Goal: Transaction & Acquisition: Subscribe to service/newsletter

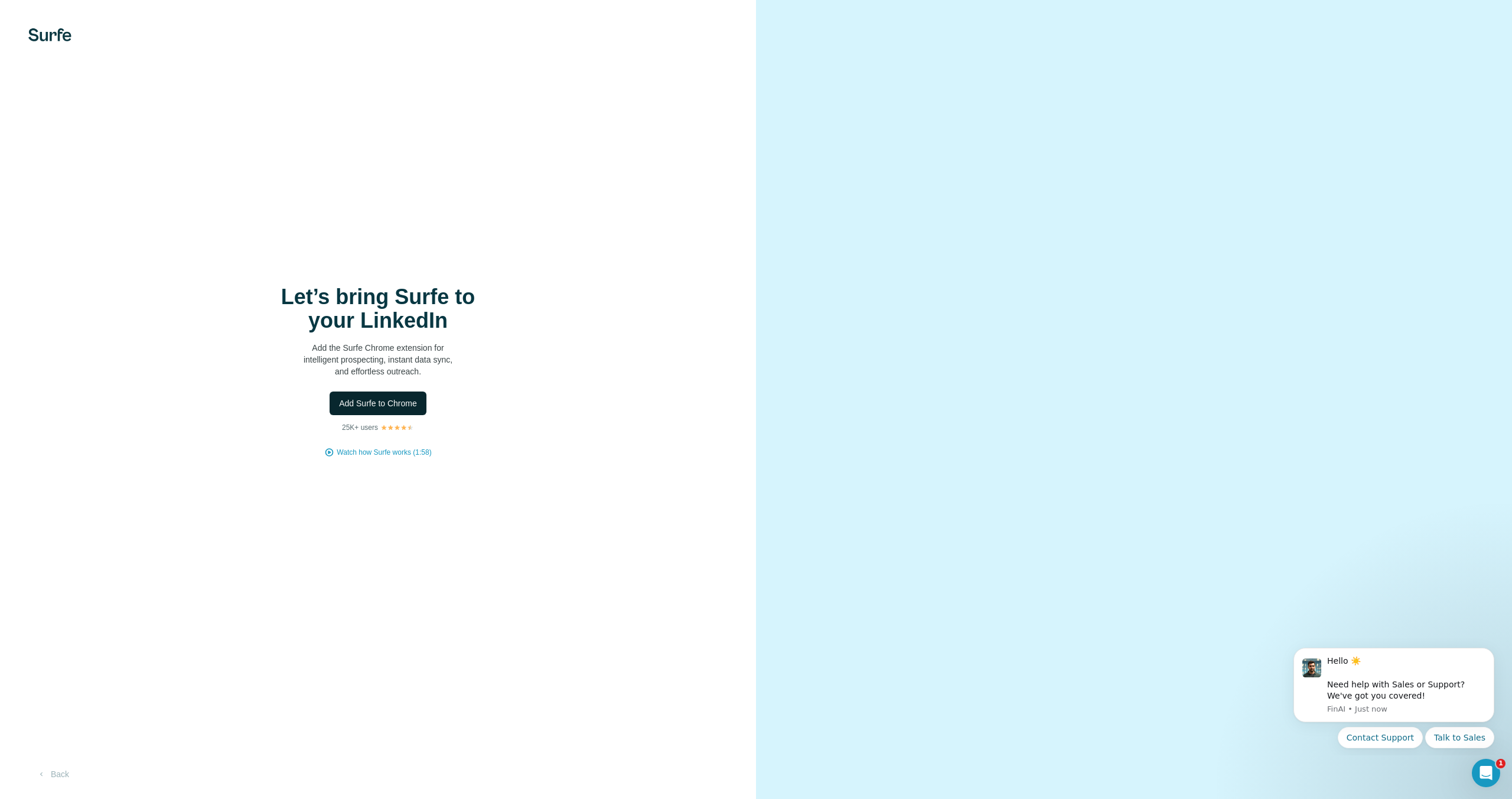
click at [398, 407] on span "Add Surfe to Chrome" at bounding box center [378, 403] width 78 height 12
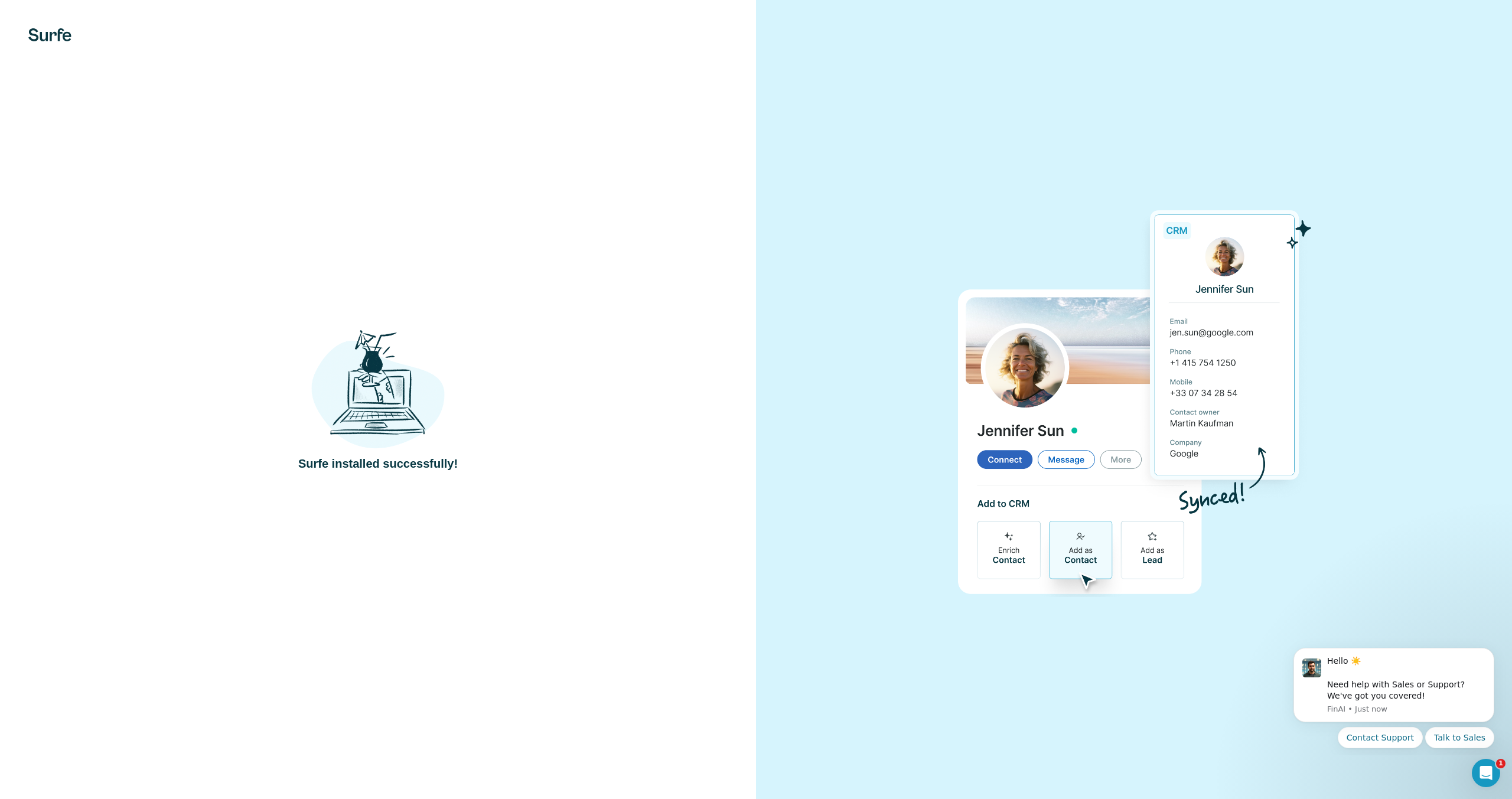
click at [564, 214] on div "Surfe installed successfully!" at bounding box center [378, 399] width 756 height 799
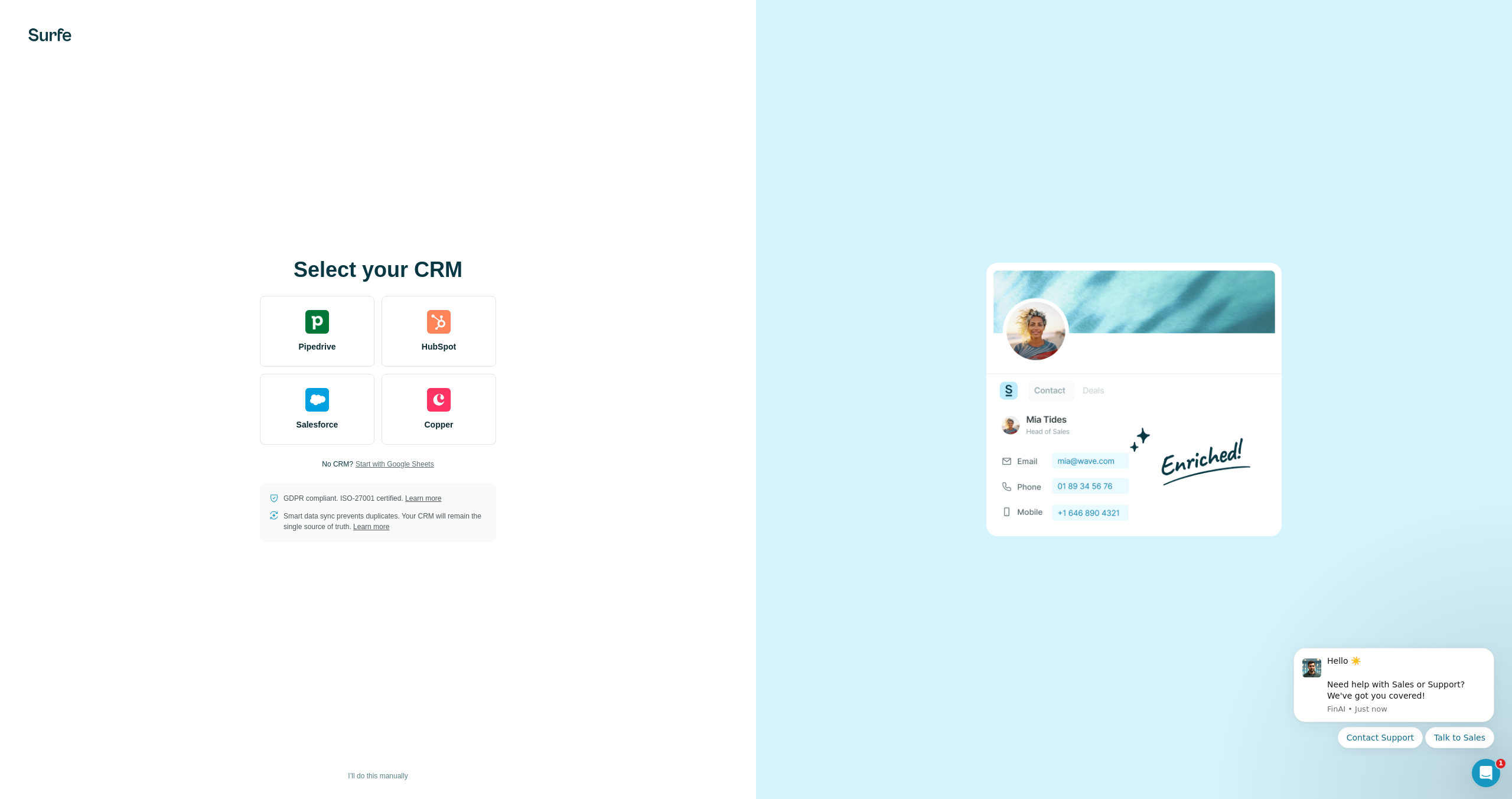
click at [401, 462] on span "Start with Google Sheets" at bounding box center [395, 463] width 79 height 10
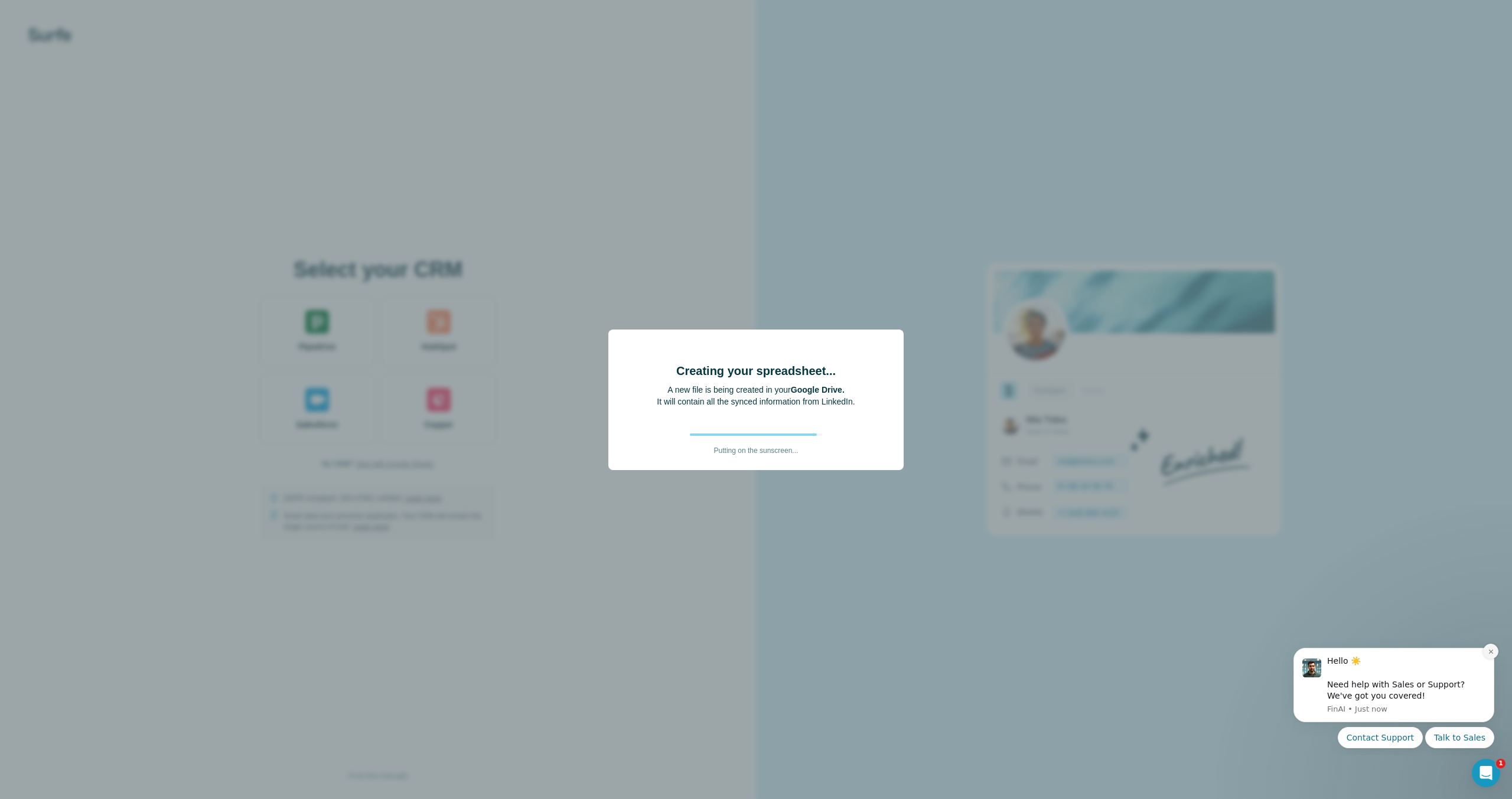
click at [1493, 654] on icon "Dismiss notification" at bounding box center [1491, 651] width 6 height 6
